Goal: Task Accomplishment & Management: Complete application form

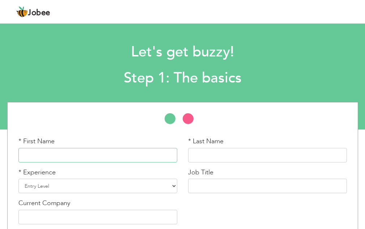
click at [43, 158] on input "text" at bounding box center [97, 155] width 159 height 14
type input "[PERSON_NAME]"
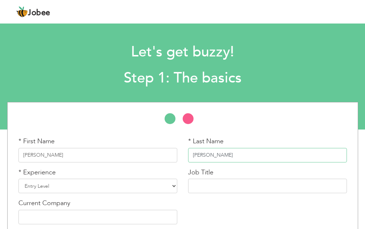
type input "[PERSON_NAME]"
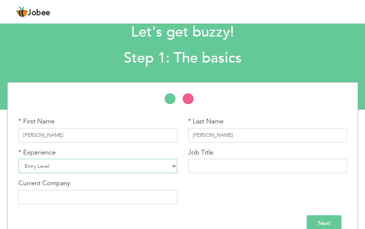
scroll to position [34, 0]
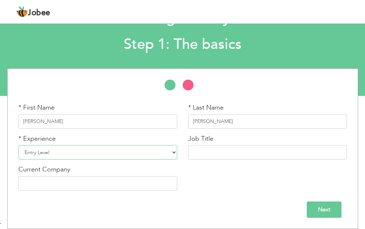
click at [172, 152] on select "Entry Level Less than 1 Year 1 Year 2 Years 3 Years 4 Years 5 Years 6 Years 7 Y…" at bounding box center [97, 152] width 159 height 14
click at [18, 145] on select "Entry Level Less than 1 Year 1 Year 2 Years 3 Years 4 Years 5 Years 6 Years 7 Y…" at bounding box center [97, 152] width 159 height 14
click at [174, 152] on select "Entry Level Less than 1 Year 1 Year 2 Years 3 Years 4 Years 5 Years 6 Years 7 Y…" at bounding box center [97, 152] width 159 height 14
select select "3"
click at [18, 145] on select "Entry Level Less than 1 Year 1 Year 2 Years 3 Years 4 Years 5 Years 6 Years 7 Y…" at bounding box center [97, 152] width 159 height 14
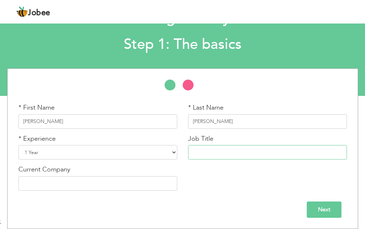
click at [214, 152] on input "text" at bounding box center [267, 152] width 159 height 14
click at [214, 153] on input "CCTV Opretor" at bounding box center [267, 152] width 159 height 14
click at [221, 152] on input "CCTV Operetor" at bounding box center [267, 152] width 159 height 14
type input "CCTV Operator"
click at [232, 178] on div "* First Name [PERSON_NAME] * Last Name [PERSON_NAME] * Experience Entry Level L…" at bounding box center [183, 149] width 340 height 93
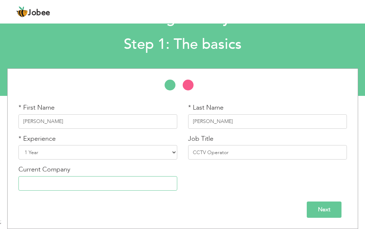
click at [112, 189] on input "text" at bounding box center [97, 183] width 159 height 14
type input "Carrfour"
click at [330, 212] on input "Next" at bounding box center [324, 210] width 35 height 16
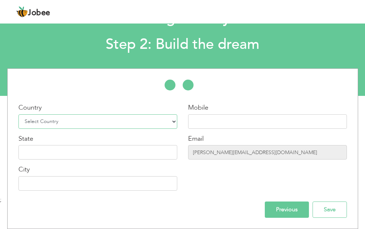
click at [166, 121] on select "Select Country [GEOGRAPHIC_DATA] [GEOGRAPHIC_DATA] [GEOGRAPHIC_DATA] [US_STATE]…" at bounding box center [97, 121] width 159 height 14
select select "166"
click at [18, 114] on select "Select Country [GEOGRAPHIC_DATA] [GEOGRAPHIC_DATA] [GEOGRAPHIC_DATA] [US_STATE]…" at bounding box center [97, 121] width 159 height 14
click at [217, 125] on input "text" at bounding box center [267, 121] width 159 height 14
type input "03462460403"
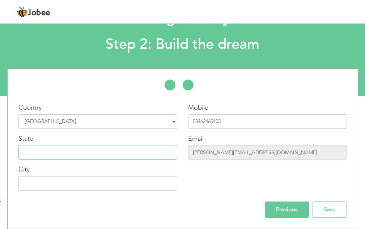
click at [48, 157] on input "text" at bounding box center [97, 152] width 159 height 14
type input "Sindh"
click at [79, 184] on input "text" at bounding box center [97, 183] width 159 height 14
type input "[GEOGRAPHIC_DATA]"
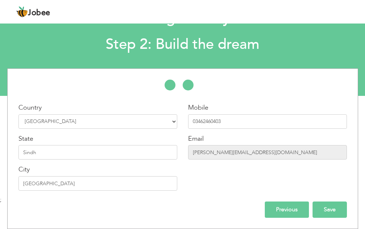
click at [323, 209] on input "Save" at bounding box center [330, 210] width 34 height 16
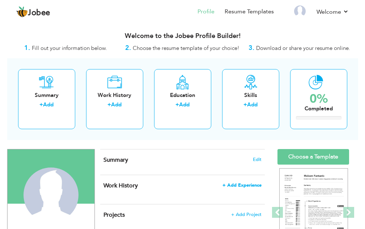
click at [234, 185] on span "+ Add Experience" at bounding box center [242, 185] width 39 height 5
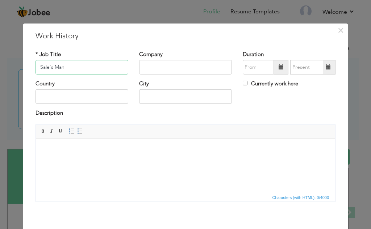
type input "Sale's Man"
type input "Dolman mall"
click at [71, 95] on input "text" at bounding box center [81, 96] width 93 height 14
click at [70, 102] on input "text" at bounding box center [81, 96] width 93 height 14
click at [77, 105] on div "Country pa" at bounding box center [82, 94] width 104 height 29
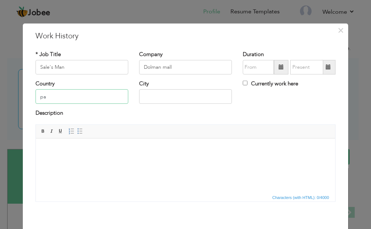
click at [79, 100] on input "pa" at bounding box center [81, 96] width 93 height 14
type input "[GEOGRAPHIC_DATA]"
type input "Karaci"
type input "09/2025"
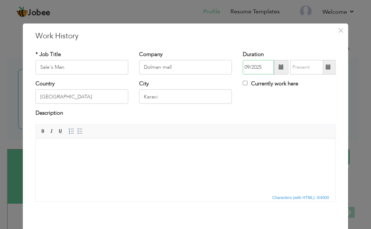
click at [267, 67] on input "09/2025" at bounding box center [258, 67] width 31 height 14
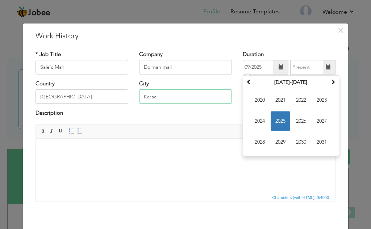
click at [169, 99] on input "Karaci" at bounding box center [185, 96] width 93 height 14
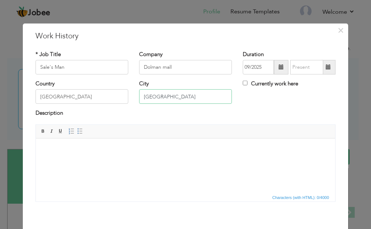
type input "[GEOGRAPHIC_DATA]"
click at [279, 68] on span at bounding box center [280, 66] width 5 height 5
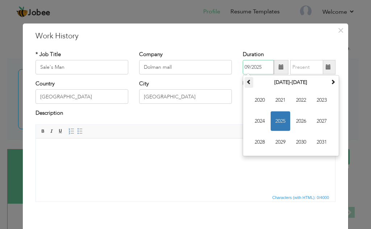
click at [248, 83] on span at bounding box center [248, 81] width 5 height 5
click at [319, 145] on span "2021" at bounding box center [322, 143] width 20 height 20
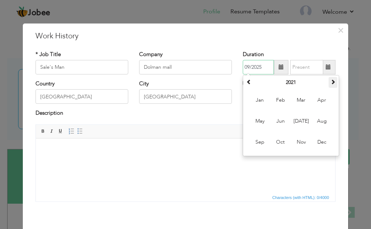
click at [330, 83] on span at bounding box center [332, 81] width 5 height 5
click at [279, 98] on span "Feb" at bounding box center [281, 101] width 20 height 20
type input "02/2022"
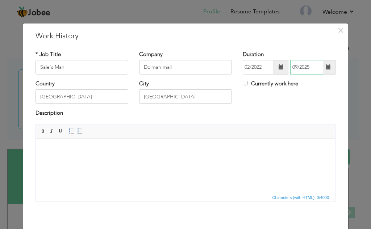
click at [299, 71] on input "09/2025" at bounding box center [306, 67] width 33 height 14
click at [324, 93] on div "Currently work here" at bounding box center [289, 87] width 104 height 15
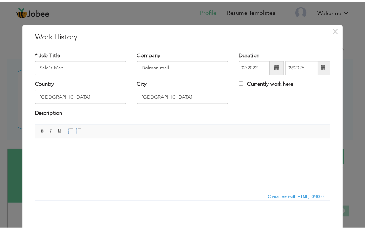
scroll to position [32, 0]
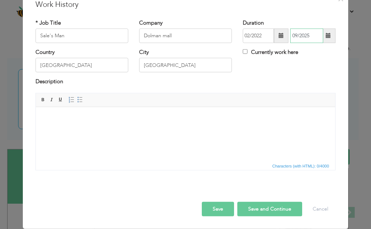
click at [294, 35] on input "09/2025" at bounding box center [306, 36] width 33 height 14
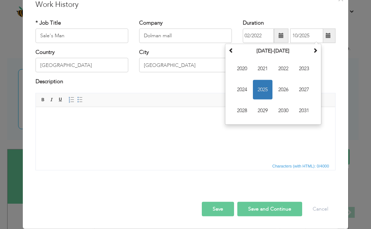
click at [339, 95] on div "× Work History * Job Title Sale's Man Company Dolman mall Duration 02/2022 10/2…" at bounding box center [185, 110] width 325 height 237
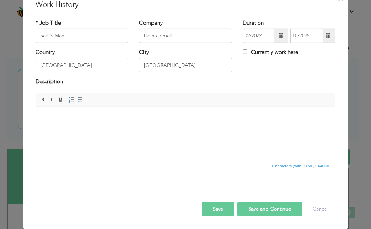
click at [267, 209] on button "Save and Continue" at bounding box center [269, 209] width 65 height 14
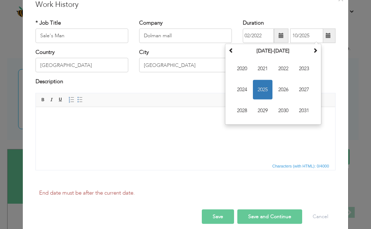
click at [272, 214] on button "Save and Continue" at bounding box center [269, 217] width 65 height 14
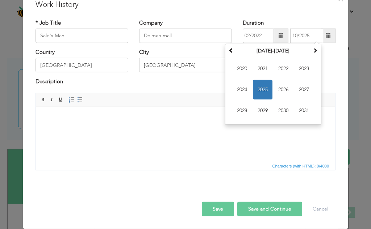
click at [270, 218] on div "Save Save and Continue Delete Cancel" at bounding box center [185, 201] width 311 height 41
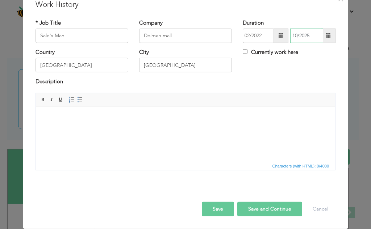
click at [310, 38] on input "10/2025" at bounding box center [306, 36] width 33 height 14
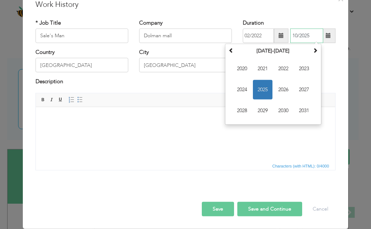
drag, startPoint x: 309, startPoint y: 37, endPoint x: 305, endPoint y: 36, distance: 4.8
click at [305, 36] on input "10/2025" at bounding box center [306, 36] width 33 height 14
type input "10/2022"
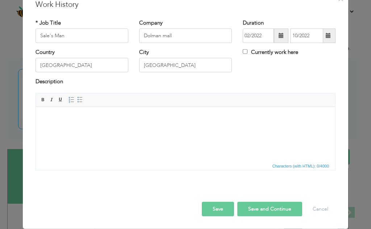
click at [338, 82] on div "Description" at bounding box center [185, 85] width 311 height 15
click at [269, 209] on button "Save and Continue" at bounding box center [269, 209] width 65 height 14
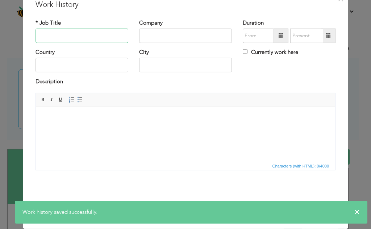
click at [74, 39] on input "text" at bounding box center [81, 36] width 93 height 14
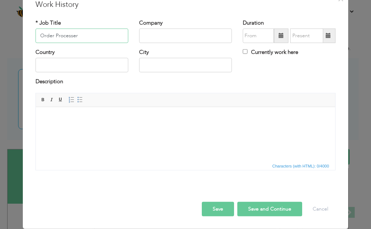
click at [72, 37] on input "Order Processer" at bounding box center [81, 36] width 93 height 14
type input "Order Processor"
click at [147, 38] on input "text" at bounding box center [185, 36] width 93 height 14
type input "Imtiaz Super Market"
click at [117, 63] on input "text" at bounding box center [81, 65] width 93 height 14
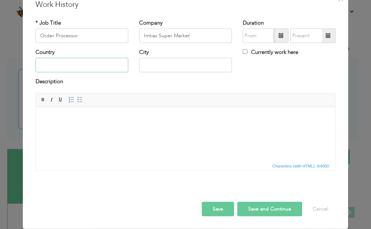
click at [117, 64] on input "text" at bounding box center [81, 65] width 93 height 14
type input "[GEOGRAPHIC_DATA]"
click at [175, 69] on input "text" at bounding box center [185, 65] width 93 height 14
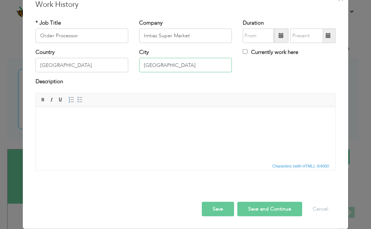
type input "[GEOGRAPHIC_DATA]"
click at [260, 86] on div "Description" at bounding box center [185, 82] width 300 height 9
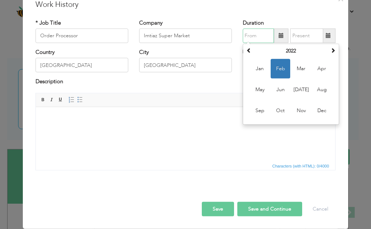
click at [261, 31] on input "text" at bounding box center [258, 36] width 31 height 14
click at [307, 51] on th "2022" at bounding box center [290, 51] width 75 height 11
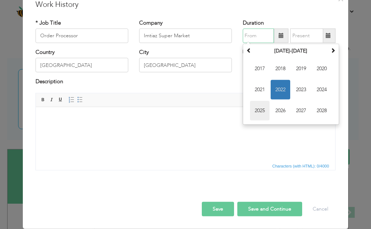
click at [259, 114] on span "2025" at bounding box center [260, 111] width 20 height 20
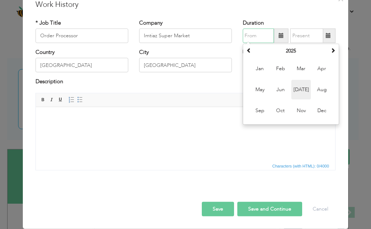
click at [297, 92] on span "Jul" at bounding box center [301, 90] width 20 height 20
type input "07/2025"
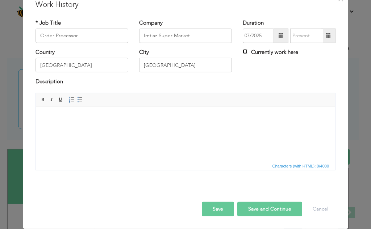
click at [243, 52] on input "Currently work here" at bounding box center [245, 51] width 5 height 5
checkbox input "true"
click at [265, 208] on button "Save and Continue" at bounding box center [269, 209] width 65 height 14
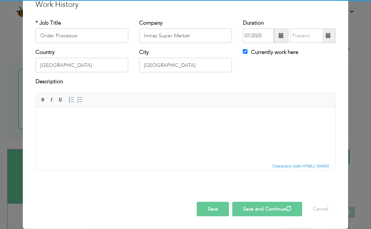
checkbox input "false"
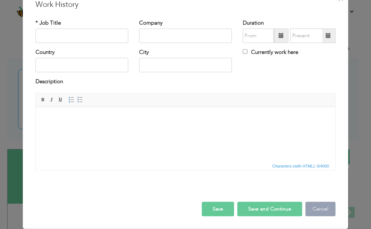
click at [320, 211] on button "Cancel" at bounding box center [320, 209] width 30 height 14
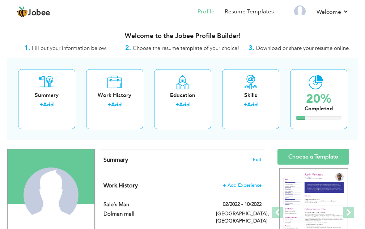
scroll to position [133, 0]
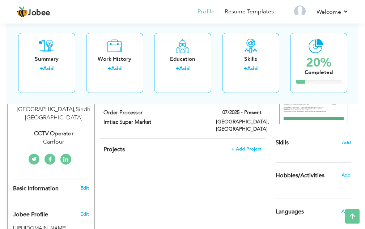
click at [88, 185] on link "Edit" at bounding box center [84, 188] width 9 height 7
type input "[PERSON_NAME]"
type input "03462460403"
select select "number:166"
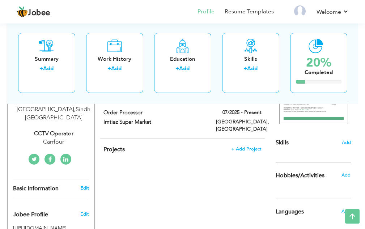
type input "Sindh"
type input "[GEOGRAPHIC_DATA]"
select select "number:3"
type input "Carrfour"
type input "CCTV Operator"
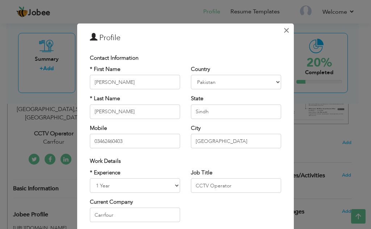
click at [285, 33] on span "×" at bounding box center [286, 30] width 6 height 13
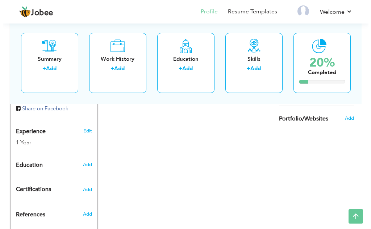
scroll to position [265, 0]
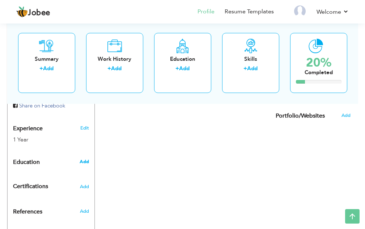
click at [86, 159] on span "Add" at bounding box center [84, 162] width 9 height 7
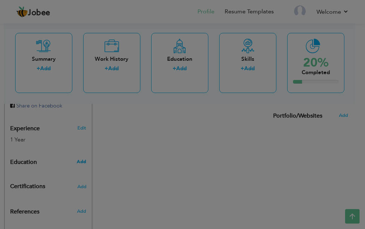
radio input "true"
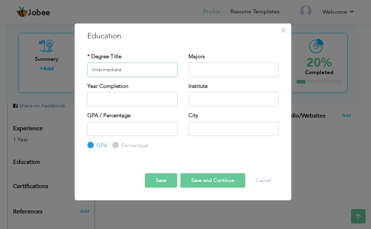
type input "Intermediate"
click at [227, 72] on input "text" at bounding box center [233, 69] width 90 height 14
type input "Medical"
click at [168, 100] on input "2025" at bounding box center [132, 99] width 90 height 14
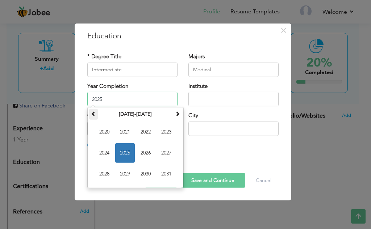
click at [93, 113] on span at bounding box center [93, 113] width 5 height 5
click at [179, 117] on th at bounding box center [177, 114] width 9 height 11
click at [166, 135] on span "2023" at bounding box center [166, 132] width 20 height 20
type input "2023"
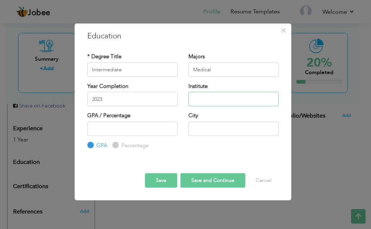
click at [207, 101] on input "text" at bounding box center [233, 99] width 90 height 14
type input "Jungal Shah Collage Keamari Karachi"
click at [153, 125] on input "number" at bounding box center [132, 128] width 90 height 14
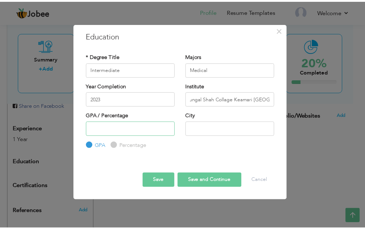
scroll to position [0, 0]
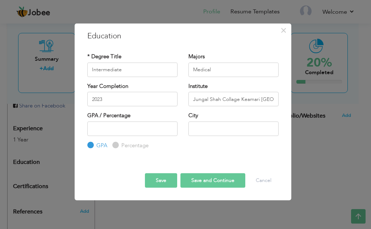
click at [113, 147] on input "Percentage" at bounding box center [114, 145] width 5 height 5
radio input "true"
click at [126, 131] on input "number" at bounding box center [132, 128] width 90 height 14
type input "75"
click at [208, 129] on input "text" at bounding box center [233, 128] width 90 height 14
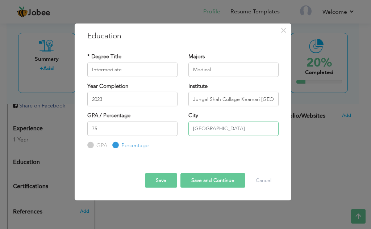
type input "[GEOGRAPHIC_DATA]"
click at [218, 178] on button "Save and Continue" at bounding box center [212, 180] width 65 height 14
radio input "true"
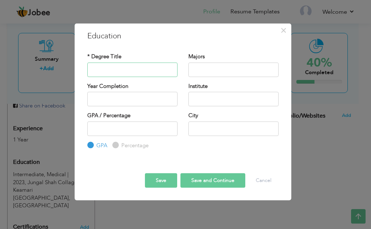
click at [148, 70] on input "text" at bounding box center [132, 69] width 90 height 14
click at [108, 68] on input "text" at bounding box center [132, 69] width 90 height 14
type input "MS Office"
click at [198, 68] on input "text" at bounding box center [233, 69] width 90 height 14
click at [128, 97] on input "text" at bounding box center [132, 99] width 90 height 14
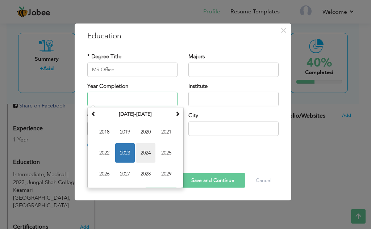
click at [142, 155] on span "2024" at bounding box center [146, 153] width 20 height 20
type input "2024"
click at [140, 101] on input "2024" at bounding box center [132, 99] width 90 height 14
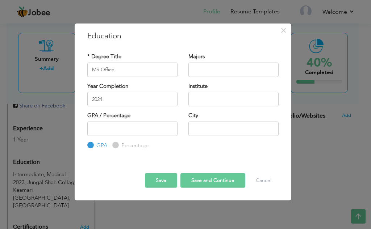
click at [209, 150] on div "* Degree Title MS Office Majors Year Completion" at bounding box center [183, 101] width 202 height 108
click at [209, 99] on input "text" at bounding box center [233, 99] width 90 height 14
type input "S"
type input "m"
type input "Bano Qabil IT Institude"
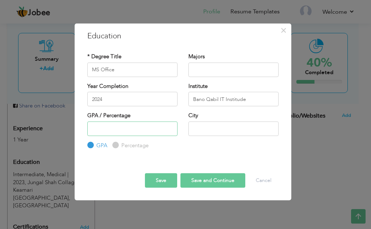
click at [140, 129] on input "number" at bounding box center [132, 128] width 90 height 14
type input "80"
click at [118, 147] on div "Percentage" at bounding box center [130, 146] width 36 height 8
click at [116, 144] on input "Percentage" at bounding box center [114, 145] width 5 height 5
radio input "true"
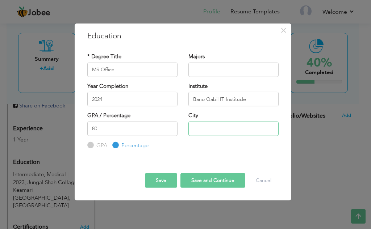
click at [195, 128] on input "text" at bounding box center [233, 128] width 90 height 14
type input "[GEOGRAPHIC_DATA]"
click at [215, 184] on button "Save and Continue" at bounding box center [212, 180] width 65 height 14
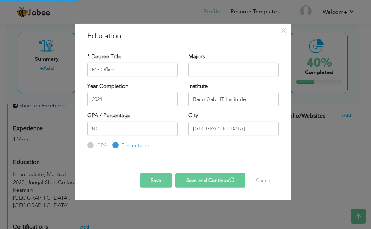
radio input "true"
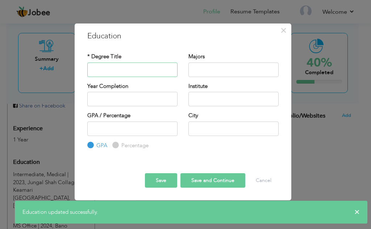
click at [140, 74] on input "text" at bounding box center [132, 69] width 90 height 14
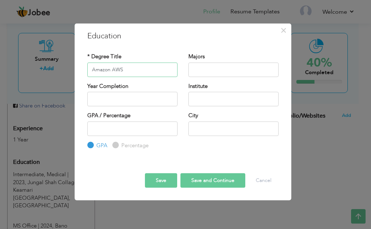
type input "Amazon AWS"
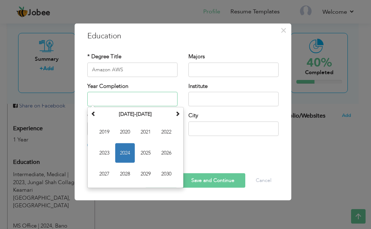
click at [153, 97] on input "text" at bounding box center [132, 99] width 90 height 14
click at [146, 152] on span "2025" at bounding box center [146, 153] width 20 height 20
type input "2025"
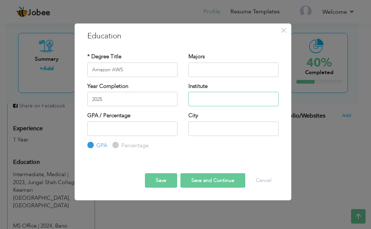
click at [207, 100] on input "text" at bounding box center [233, 99] width 90 height 14
type input "Bano Qabil"
click at [116, 144] on input "Percentage" at bounding box center [114, 145] width 5 height 5
radio input "true"
click at [121, 134] on input "number" at bounding box center [132, 128] width 90 height 14
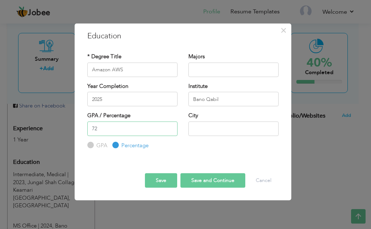
type input "72"
click at [196, 131] on input "text" at bounding box center [233, 128] width 90 height 14
type input "[GEOGRAPHIC_DATA]"
click at [210, 185] on button "Save and Continue" at bounding box center [212, 180] width 65 height 14
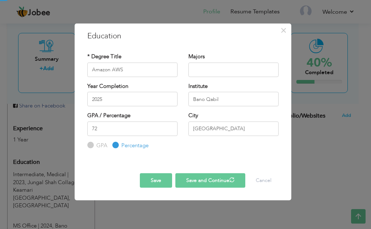
radio input "true"
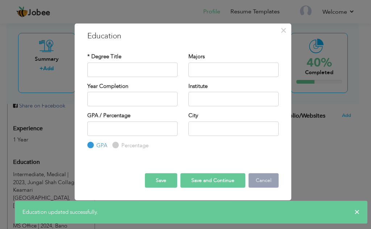
click at [266, 180] on button "Cancel" at bounding box center [263, 180] width 30 height 14
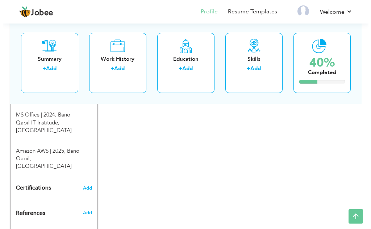
scroll to position [244, 0]
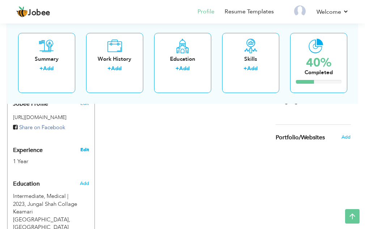
click at [83, 147] on link "Edit" at bounding box center [84, 150] width 9 height 7
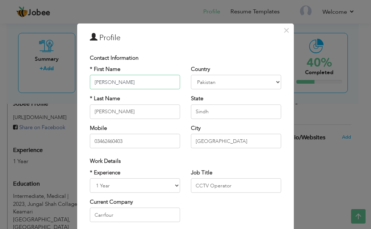
scroll to position [97, 0]
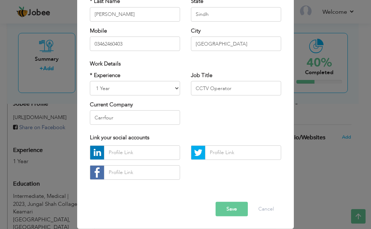
click at [222, 206] on button "Save" at bounding box center [231, 209] width 32 height 14
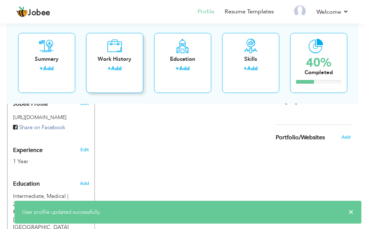
click at [111, 69] on label "+" at bounding box center [110, 69] width 4 height 8
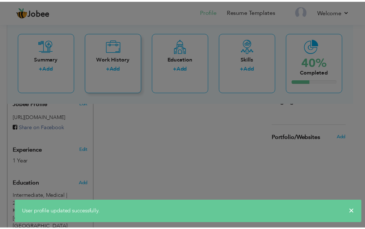
scroll to position [0, 0]
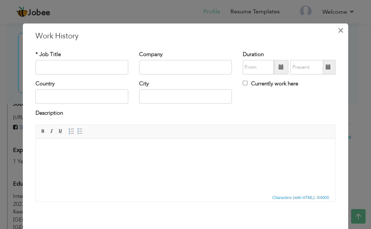
click at [339, 31] on span "×" at bounding box center [341, 30] width 6 height 13
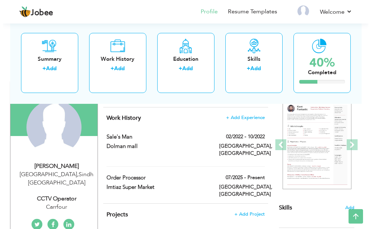
scroll to position [63, 0]
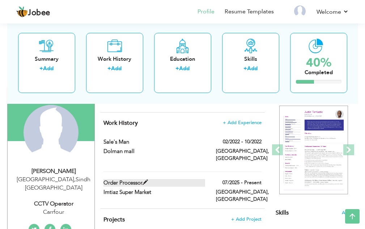
click at [147, 180] on span at bounding box center [145, 182] width 5 height 5
type input "Order Processor"
type input "Imtiaz Super Market"
type input "07/2025"
type input "[GEOGRAPHIC_DATA]"
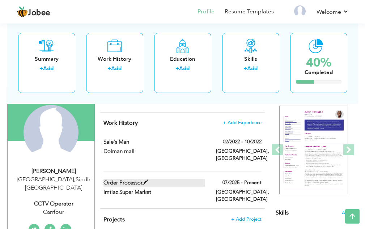
type input "[GEOGRAPHIC_DATA]"
checkbox input "true"
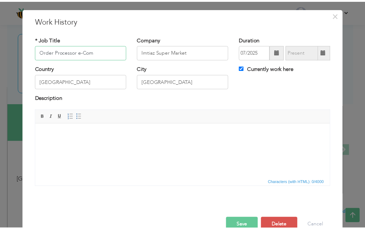
scroll to position [32, 0]
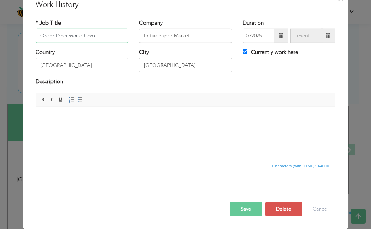
type input "Order Processor e-Com"
click at [243, 206] on button "Save" at bounding box center [246, 209] width 32 height 14
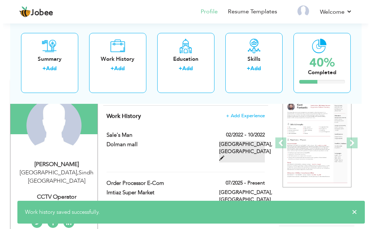
scroll to position [63, 0]
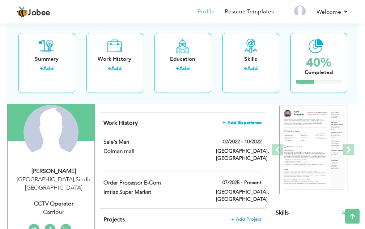
click at [240, 124] on span "+ Add Experience" at bounding box center [242, 122] width 39 height 5
checkbox input "false"
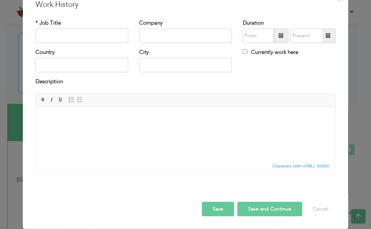
scroll to position [0, 0]
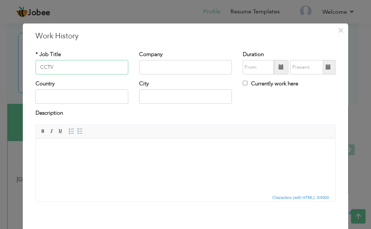
type input "CCTV"
click at [214, 72] on input "text" at bounding box center [185, 67] width 93 height 14
type input "D"
click at [150, 68] on input "Carrfour" at bounding box center [185, 67] width 93 height 14
click at [198, 63] on input "Carrefour" at bounding box center [185, 67] width 93 height 14
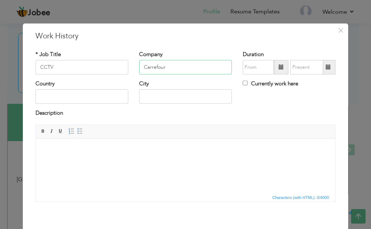
type input "Carrefour"
click at [91, 96] on input "text" at bounding box center [81, 96] width 93 height 14
type input "[GEOGRAPHIC_DATA]"
click at [147, 101] on input "text" at bounding box center [185, 96] width 93 height 14
type input "[GEOGRAPHIC_DATA]"
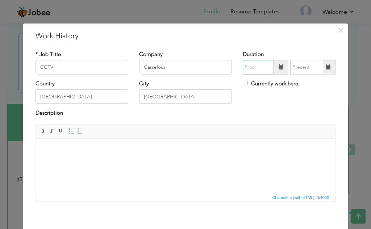
click at [253, 68] on input "text" at bounding box center [258, 67] width 31 height 14
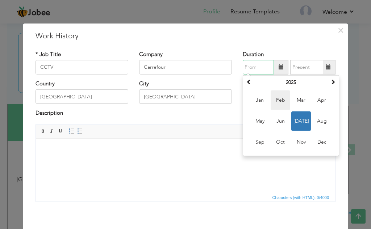
click at [276, 102] on span "Feb" at bounding box center [281, 101] width 20 height 20
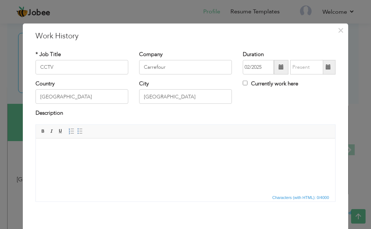
click at [278, 68] on span at bounding box center [280, 66] width 5 height 5
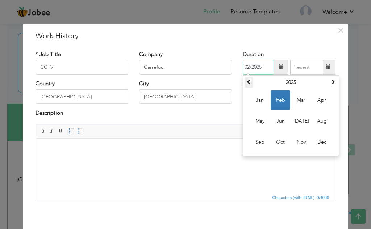
click at [246, 83] on span at bounding box center [248, 81] width 5 height 5
click at [277, 101] on span "Feb" at bounding box center [281, 101] width 20 height 20
type input "02/2023"
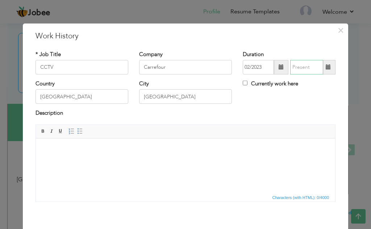
click at [298, 67] on input "text" at bounding box center [306, 67] width 33 height 14
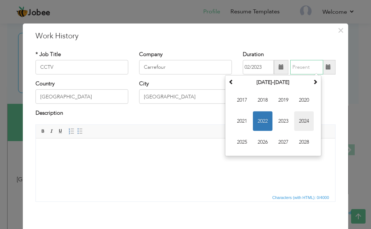
click at [306, 122] on span "2024" at bounding box center [304, 122] width 20 height 20
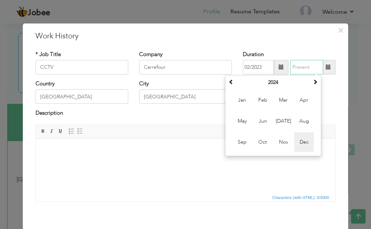
click at [301, 146] on span "Dec" at bounding box center [304, 143] width 20 height 20
type input "12/2024"
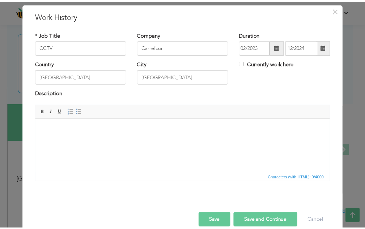
scroll to position [32, 0]
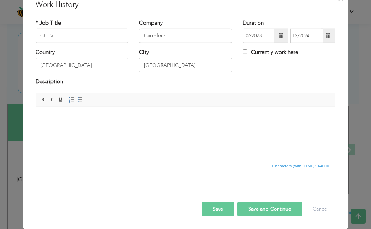
click at [248, 208] on button "Save and Continue" at bounding box center [269, 209] width 65 height 14
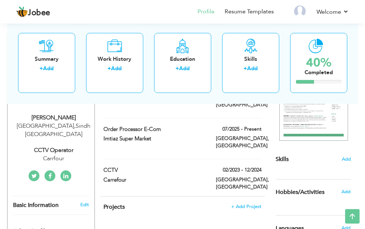
scroll to position [111, 0]
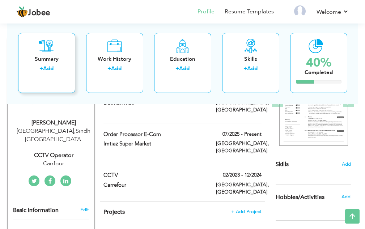
click at [50, 66] on link "Add" at bounding box center [48, 68] width 11 height 7
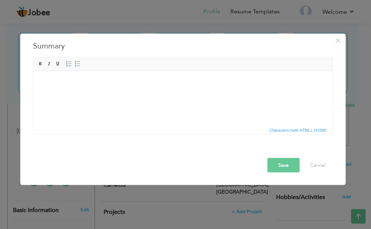
click at [144, 93] on html at bounding box center [182, 82] width 299 height 22
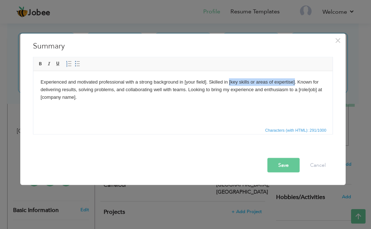
drag, startPoint x: 294, startPoint y: 82, endPoint x: 228, endPoint y: 82, distance: 65.5
click at [228, 82] on body "Experienced and motivated professional with a strong background in [your field]…" at bounding box center [182, 89] width 285 height 22
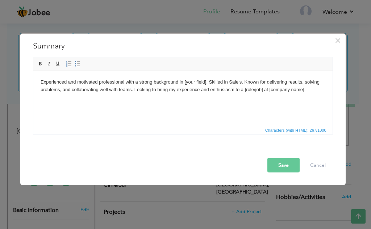
drag, startPoint x: 261, startPoint y: 91, endPoint x: 253, endPoint y: 91, distance: 8.0
click at [253, 91] on body "Experienced and motivated professional with a strong background in [your field]…" at bounding box center [182, 85] width 285 height 15
click at [260, 90] on body "Experienced and motivated professional with a strong background in [your field]…" at bounding box center [182, 85] width 285 height 15
click at [263, 91] on body "Experienced and motivated professional with a strong background in [your field]…" at bounding box center [182, 85] width 285 height 15
drag, startPoint x: 263, startPoint y: 90, endPoint x: 257, endPoint y: 90, distance: 5.4
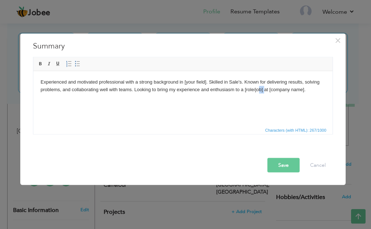
click at [257, 90] on body "Experienced and motivated professional with a strong background in [your field]…" at bounding box center [182, 85] width 285 height 15
click at [264, 90] on body "Experienced and motivated professional with a strong background in [your field]…" at bounding box center [182, 85] width 285 height 15
click at [298, 90] on body "Experienced and motivated professional with a strong background in [your field]…" at bounding box center [182, 85] width 285 height 15
click at [278, 168] on button "Save" at bounding box center [283, 165] width 32 height 14
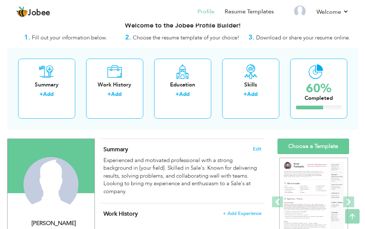
scroll to position [0, 0]
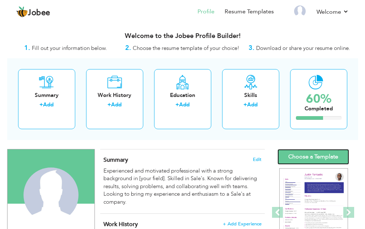
click at [308, 154] on link "Choose a Template" at bounding box center [314, 157] width 72 height 16
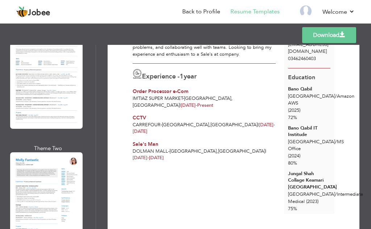
scroll to position [531, 0]
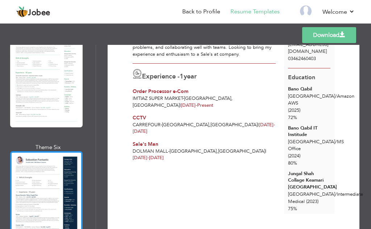
click at [60, 171] on div at bounding box center [46, 197] width 72 height 93
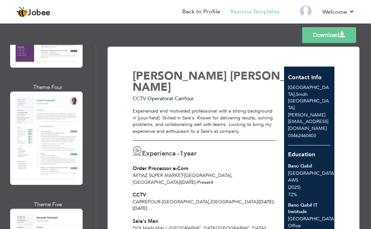
scroll to position [2125, 0]
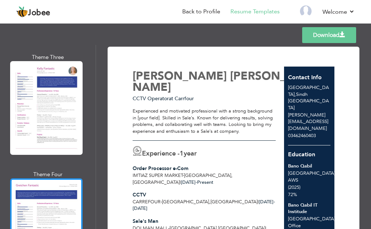
click at [25, 179] on div at bounding box center [46, 225] width 72 height 93
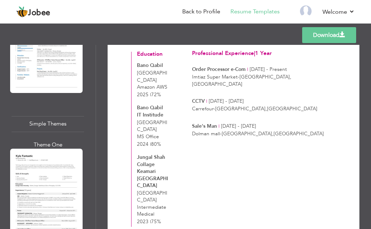
scroll to position [2952, 0]
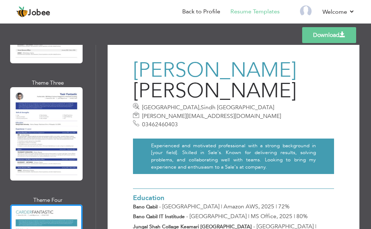
scroll to position [9, 0]
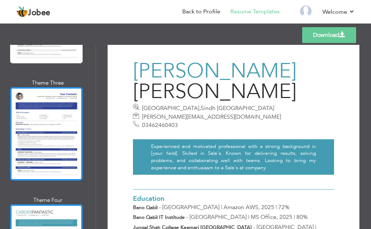
click at [68, 87] on div at bounding box center [46, 133] width 72 height 93
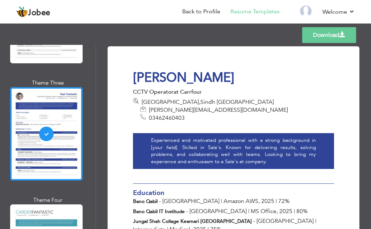
scroll to position [0, 0]
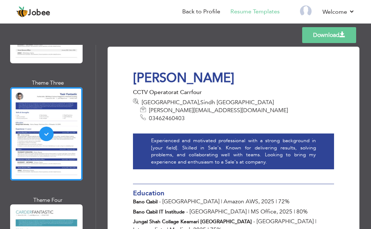
click at [312, 35] on link "Download" at bounding box center [329, 35] width 54 height 16
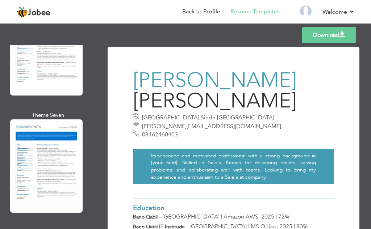
scroll to position [2420, 0]
